Goal: Navigation & Orientation: Understand site structure

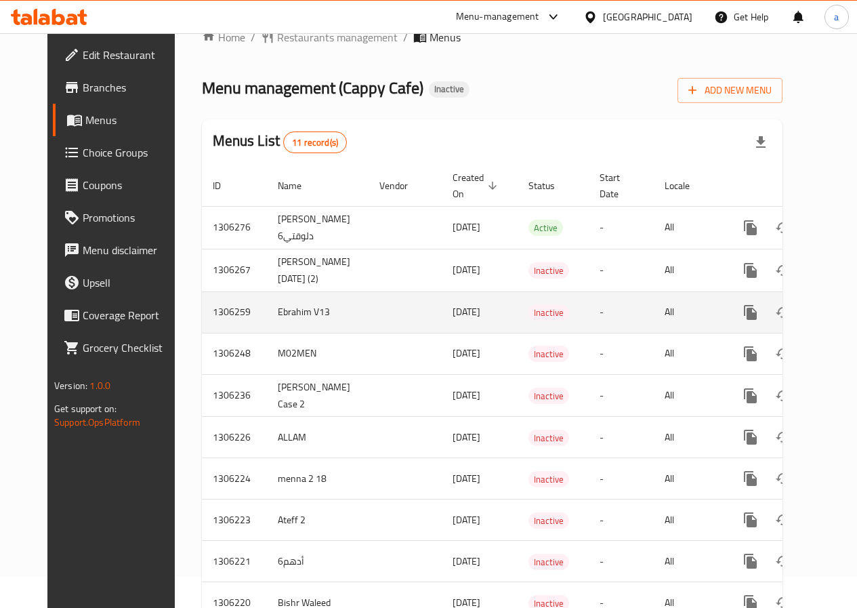
scroll to position [68, 0]
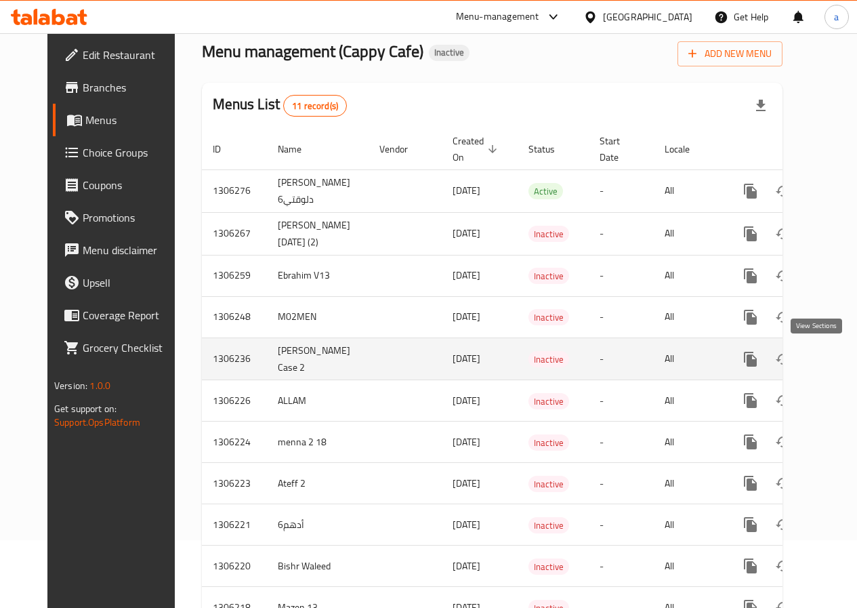
click at [840, 360] on icon "enhanced table" at bounding box center [848, 359] width 16 height 16
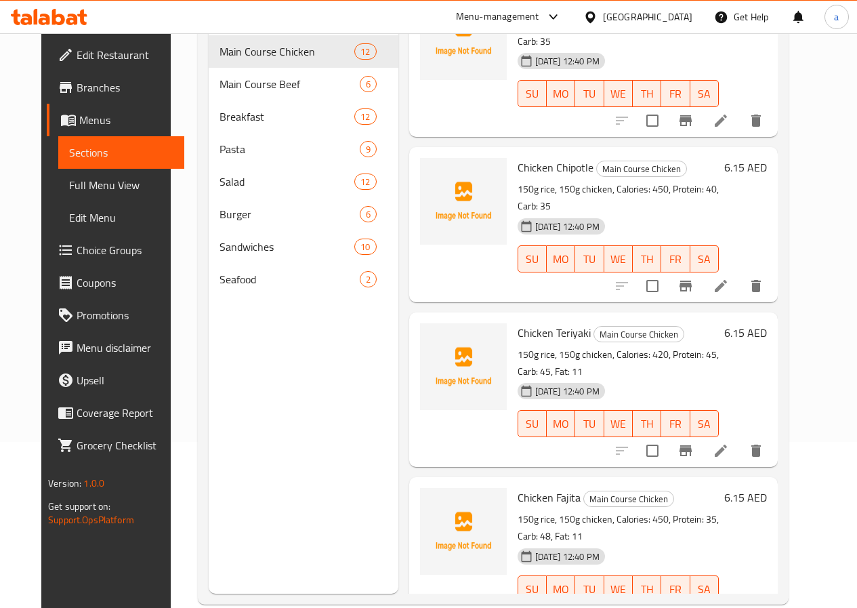
scroll to position [190, 0]
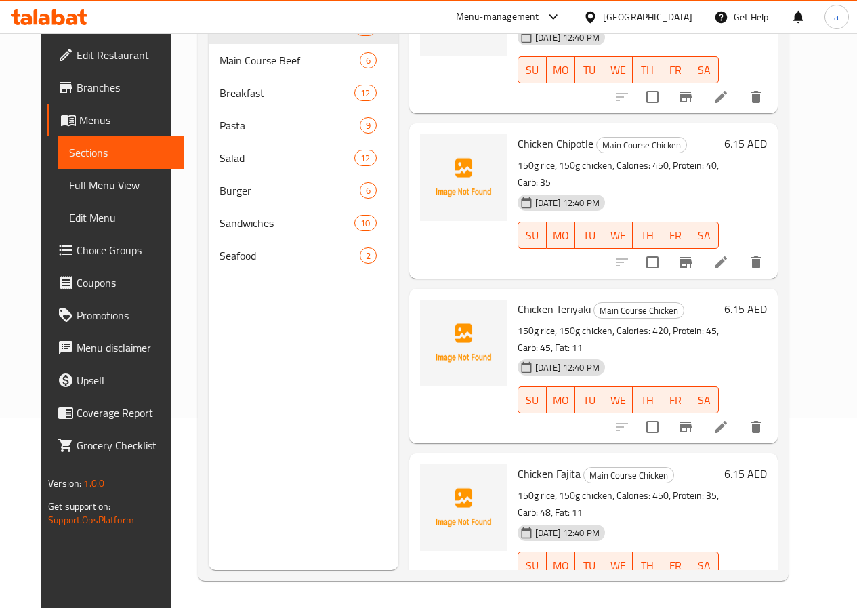
copy h6 "Grilled Chicken with Vegetables"
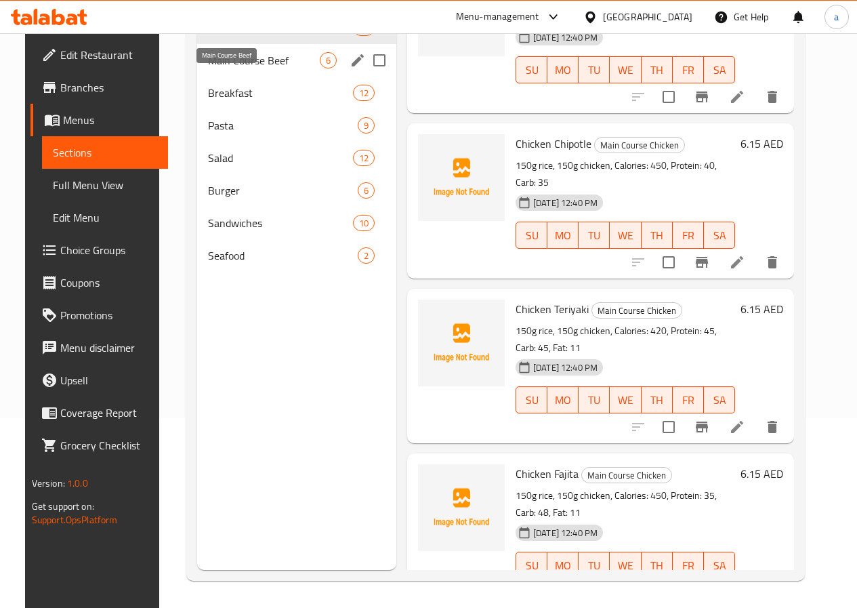
click at [237, 68] on span "Main Course Beef" at bounding box center [264, 60] width 112 height 16
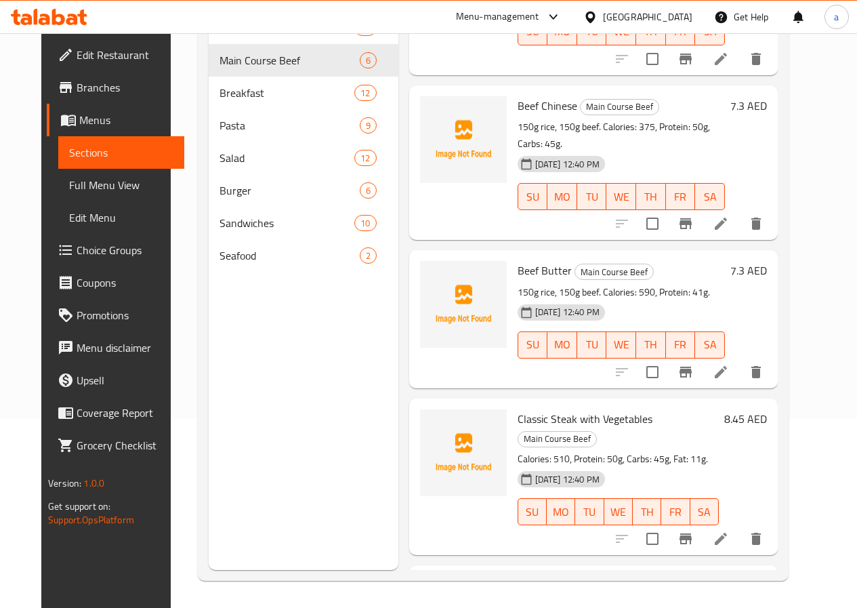
scroll to position [335, 0]
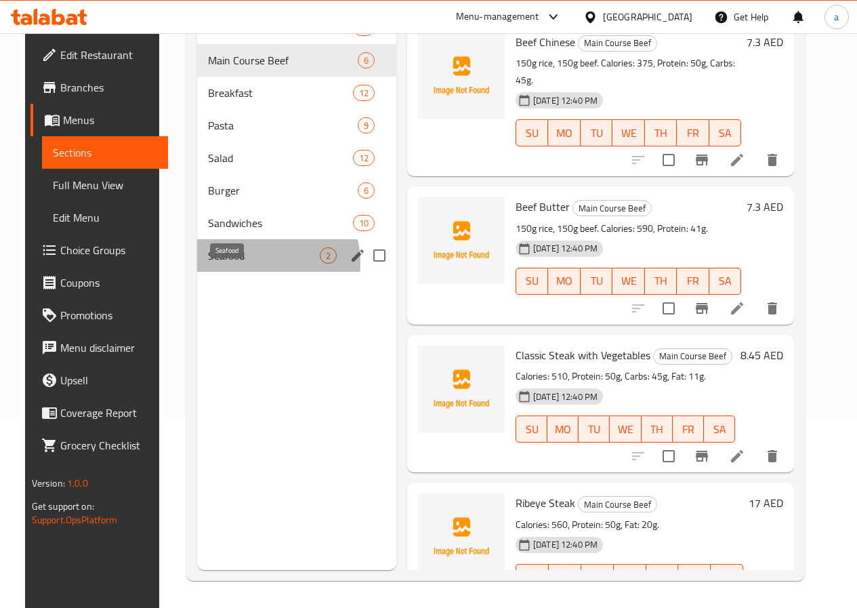
click at [243, 264] on span "Seafood" at bounding box center [264, 255] width 112 height 16
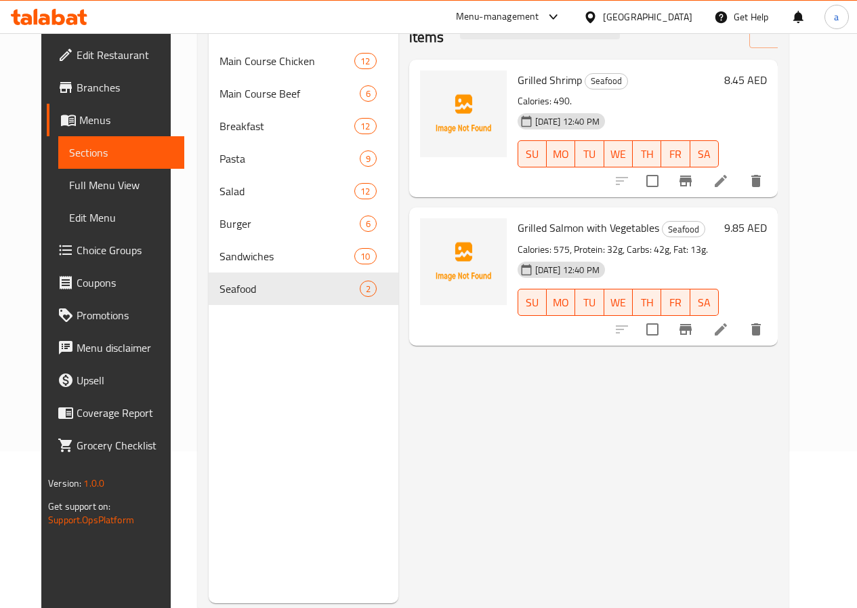
scroll to position [122, 0]
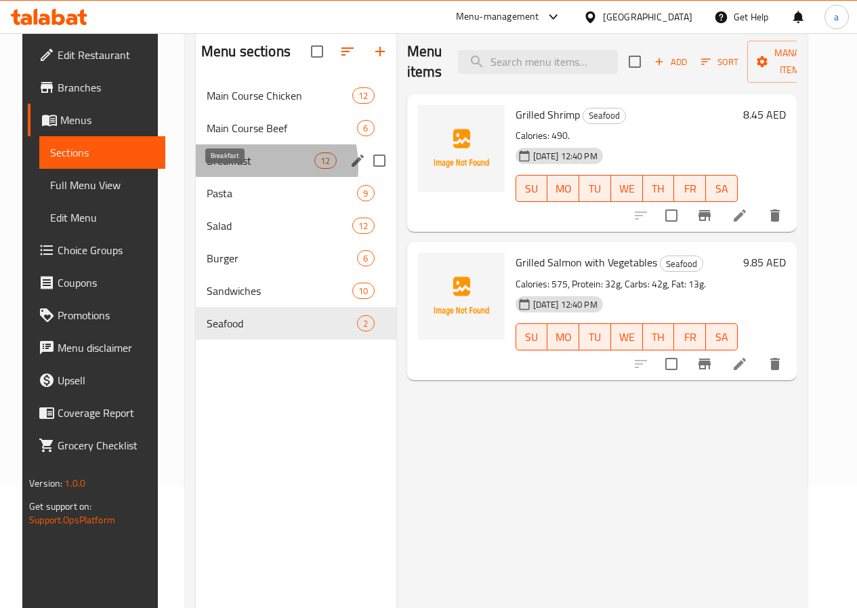
click at [233, 169] on span "Breakfast" at bounding box center [261, 160] width 108 height 16
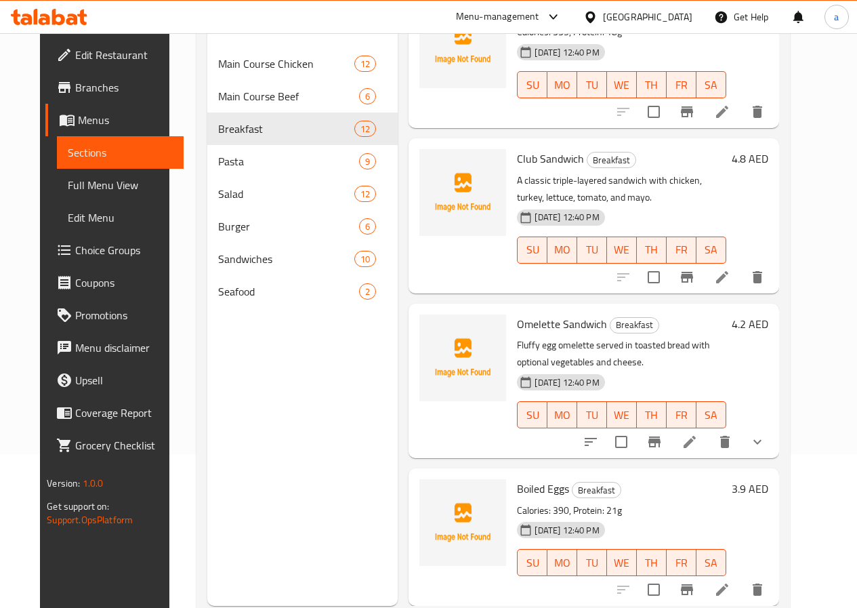
scroll to position [190, 0]
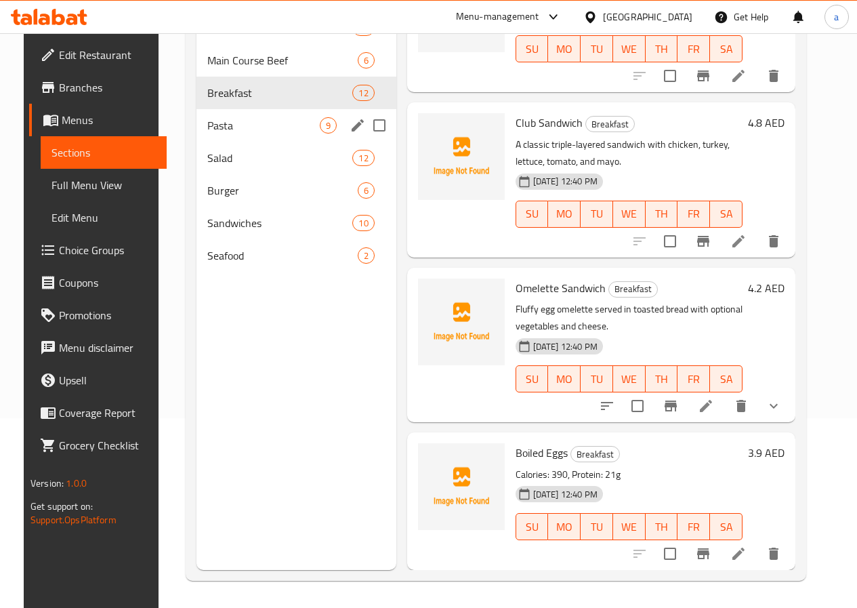
click at [222, 133] on span "Pasta" at bounding box center [263, 125] width 112 height 16
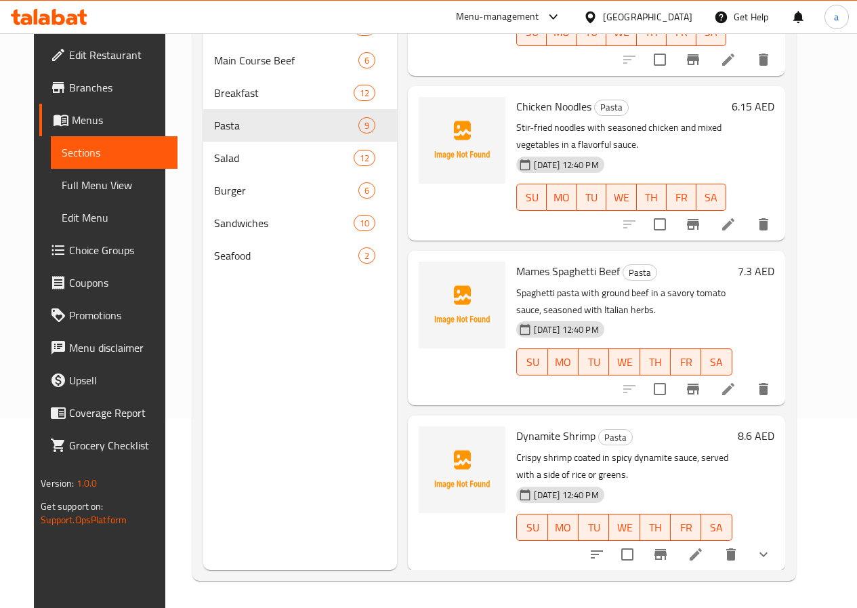
scroll to position [931, 0]
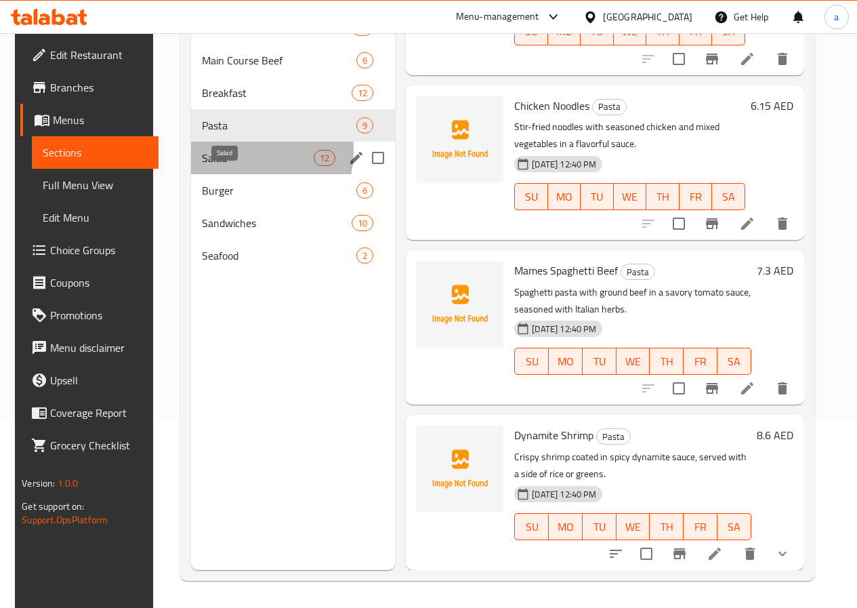
click at [219, 166] on span "Salad" at bounding box center [258, 158] width 112 height 16
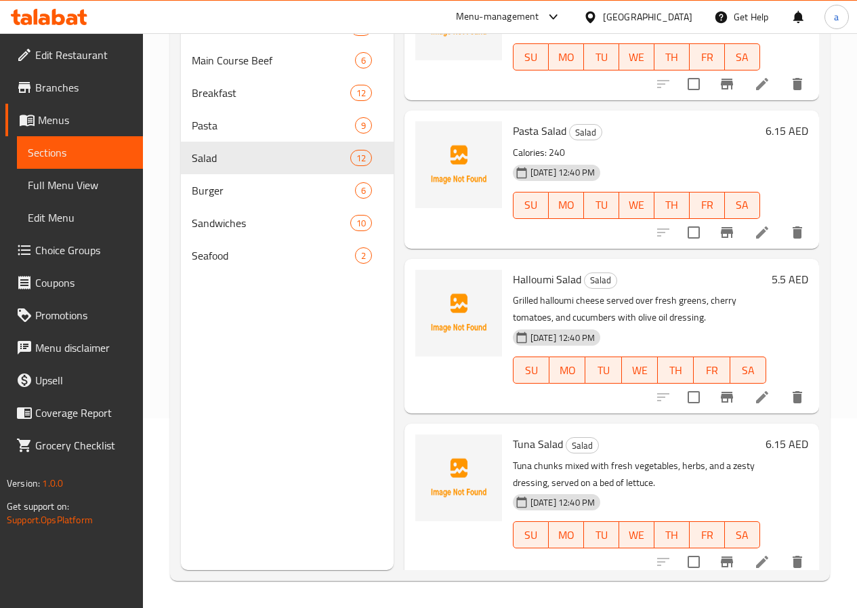
scroll to position [1307, 0]
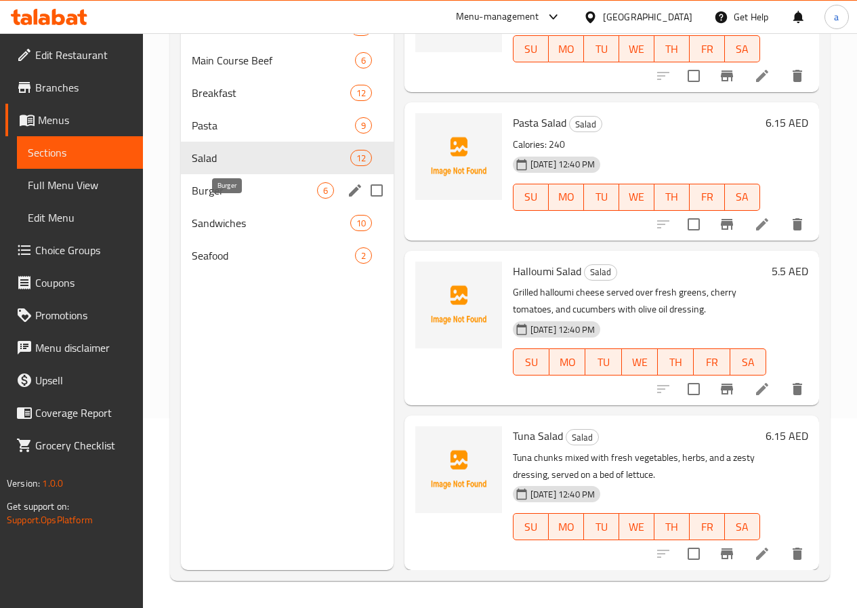
click at [253, 199] on span "Burger" at bounding box center [254, 190] width 125 height 16
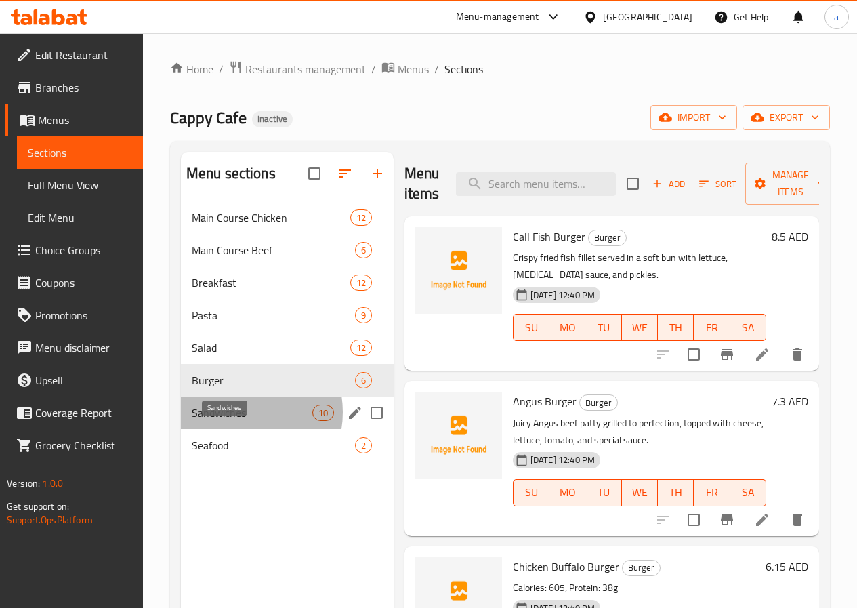
click at [236, 421] on span "Sandwiches" at bounding box center [252, 413] width 121 height 16
